Goal: Check status: Check status

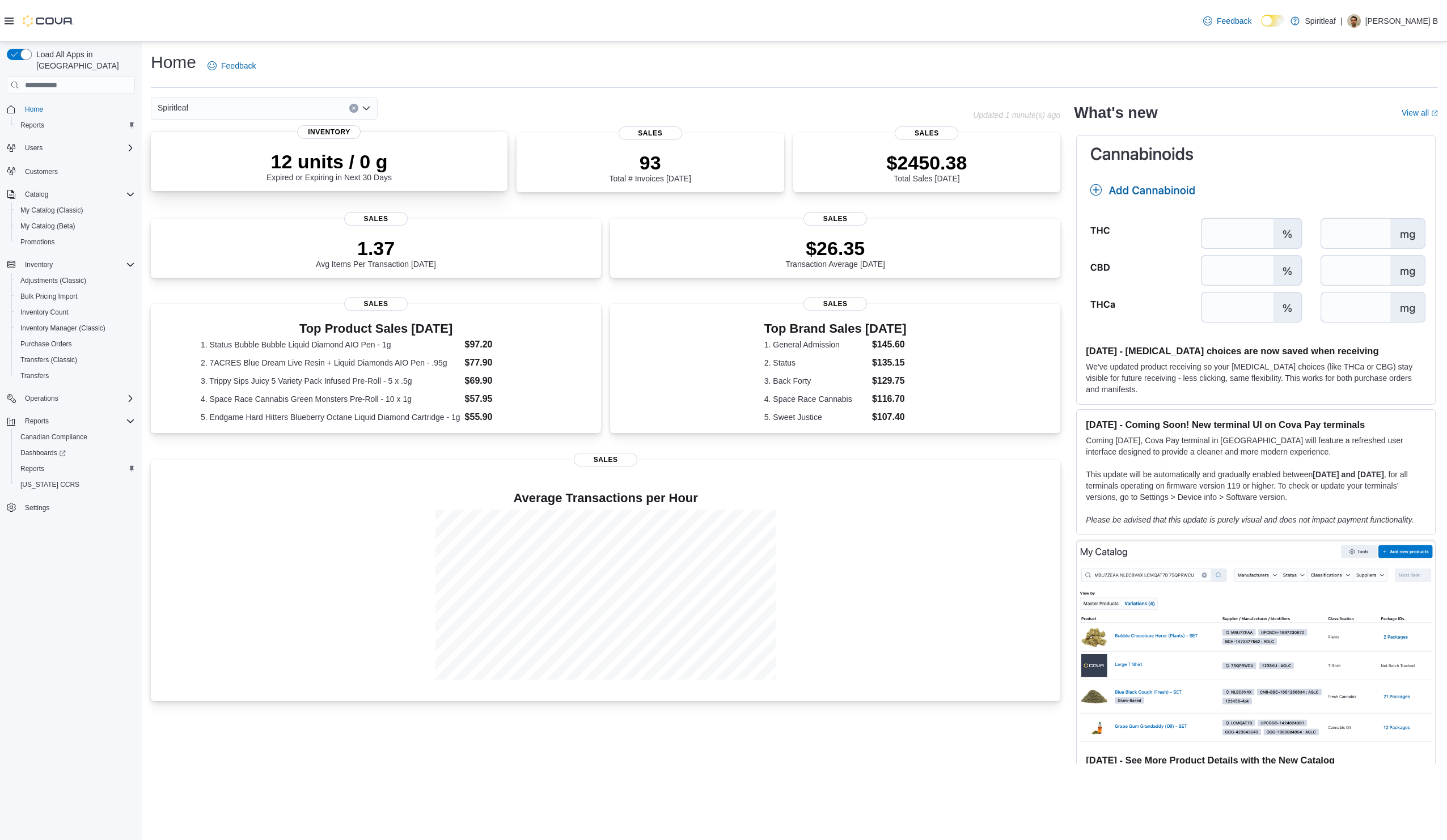
click at [329, 164] on p "12 units / 0 g" at bounding box center [329, 162] width 125 height 23
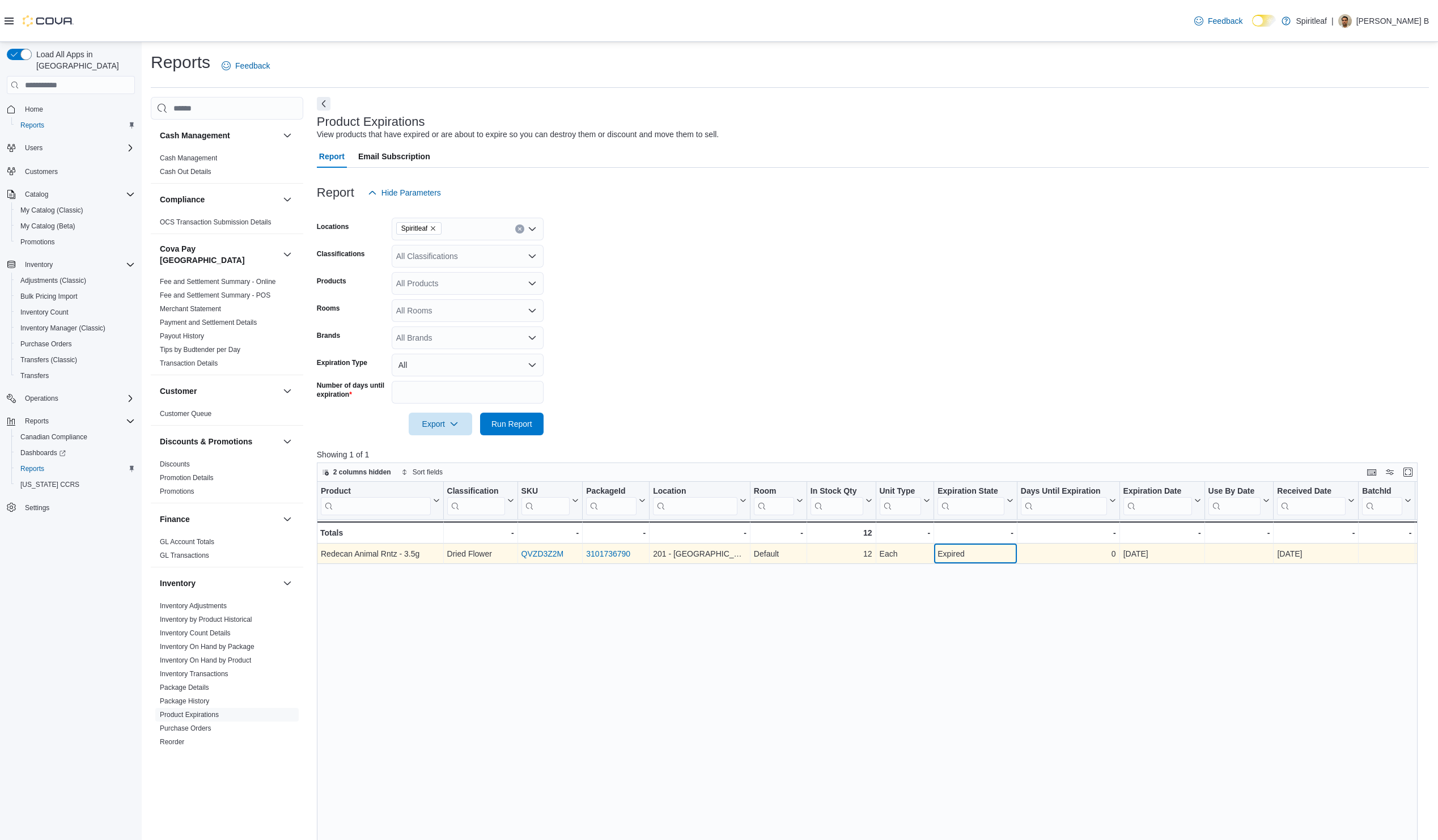
click at [960, 555] on div "Expired" at bounding box center [975, 553] width 76 height 14
click at [960, 555] on div "Expired" at bounding box center [975, 553] width 76 height 14
